Goal: Find specific page/section: Find specific page/section

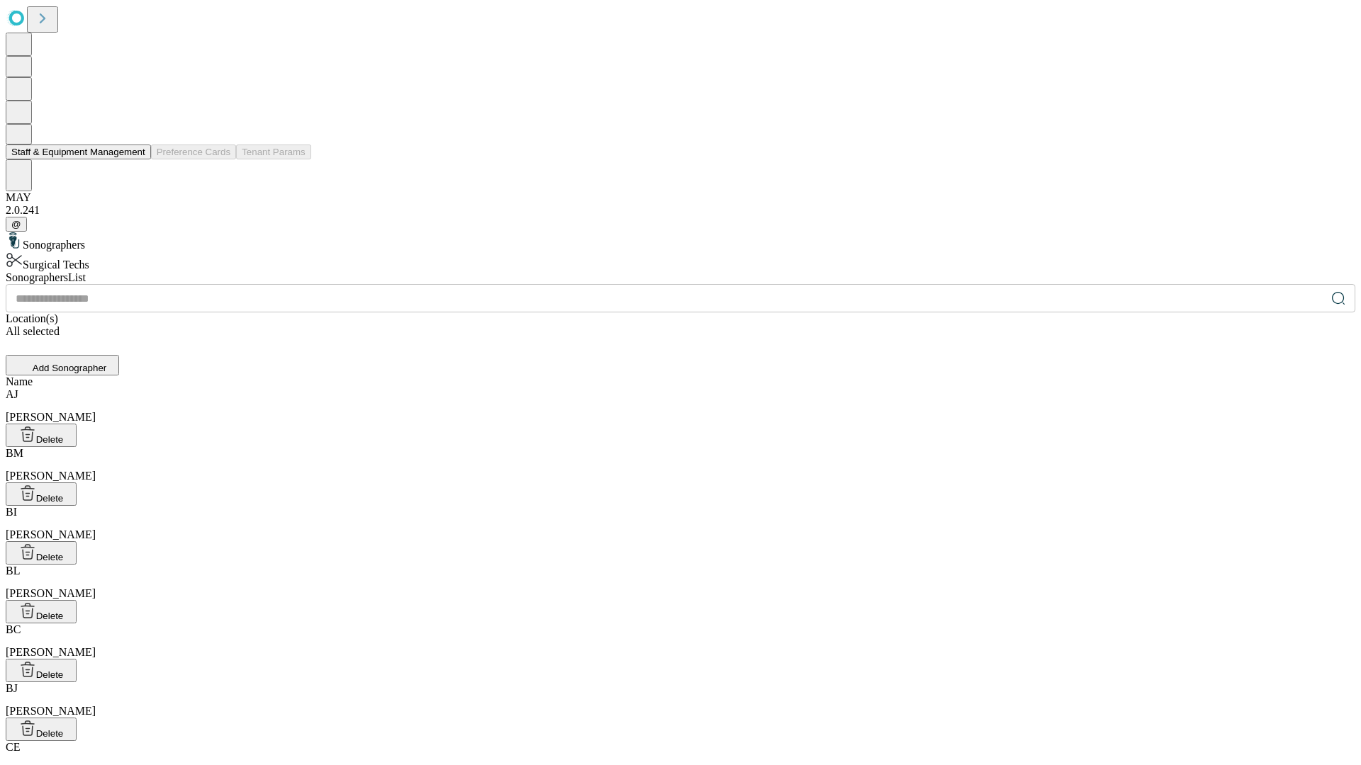
click at [135, 159] on button "Staff & Equipment Management" at bounding box center [78, 152] width 145 height 15
